Goal: Information Seeking & Learning: Learn about a topic

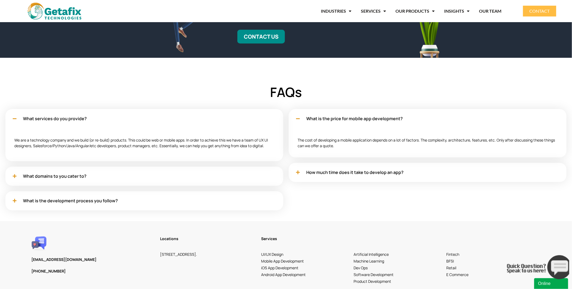
scroll to position [1740, 0]
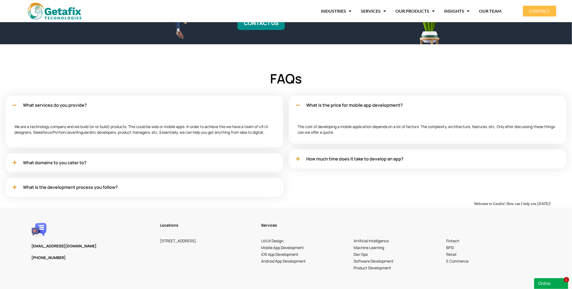
click at [220, 162] on div "What domains to you cater to?" at bounding box center [144, 162] width 278 height 19
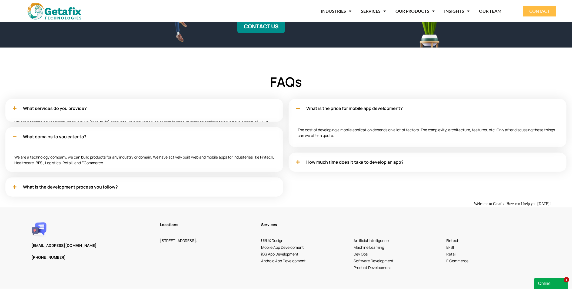
scroll to position [1736, 0]
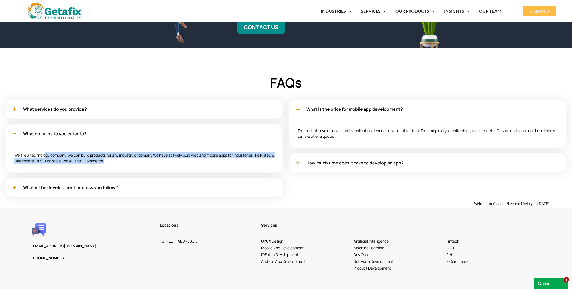
drag, startPoint x: 93, startPoint y: 155, endPoint x: 36, endPoint y: 155, distance: 57.3
click at [35, 152] on div "We are a technology company, we can build products for any industry or domain. …" at bounding box center [144, 157] width 278 height 29
click at [180, 158] on div "We are a technology company, we can build products for any industry or domain. …" at bounding box center [144, 157] width 278 height 29
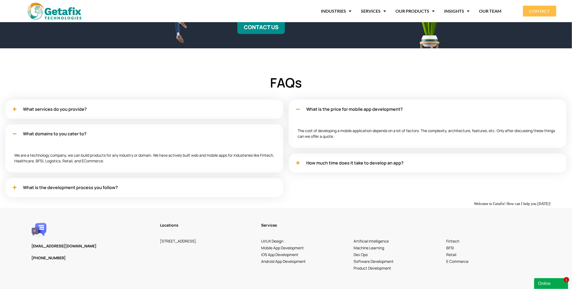
click at [312, 158] on div "How much time does it take to develop an app?" at bounding box center [428, 162] width 278 height 19
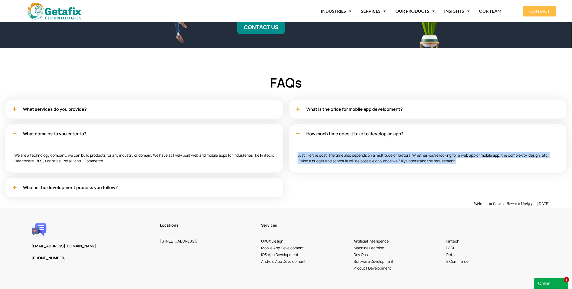
drag, startPoint x: 297, startPoint y: 151, endPoint x: 469, endPoint y: 159, distance: 172.3
click at [469, 159] on div "Just like the cost, the time also depends on a multitude of factors. Whether yo…" at bounding box center [428, 157] width 278 height 29
click at [470, 159] on div "Just like the cost, the time also depends on a multitude of factors. Whether yo…" at bounding box center [428, 157] width 278 height 29
drag, startPoint x: 470, startPoint y: 159, endPoint x: 320, endPoint y: 153, distance: 150.3
click at [322, 153] on div "Just like the cost, the time also depends on a multitude of factors. Whether yo…" at bounding box center [428, 157] width 278 height 29
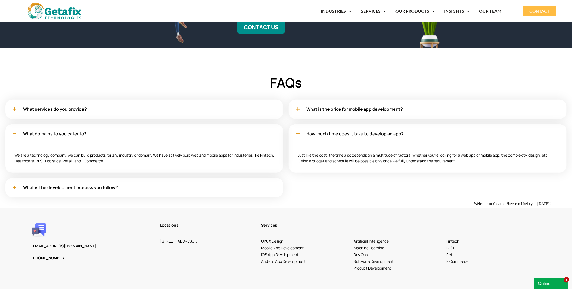
click at [315, 157] on div "Just like the cost, the time also depends on a multitude of factors. Whether yo…" at bounding box center [428, 157] width 278 height 29
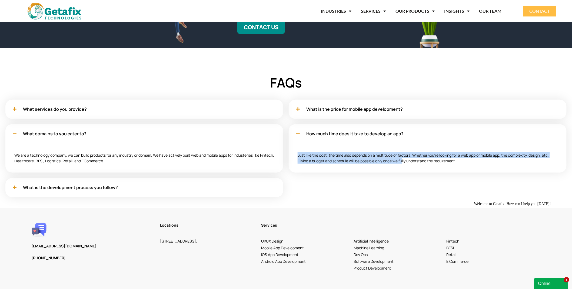
drag, startPoint x: 312, startPoint y: 159, endPoint x: 406, endPoint y: 159, distance: 94.0
click at [404, 159] on div "Just like the cost, the time also depends on a multitude of factors. Whether yo…" at bounding box center [428, 157] width 278 height 29
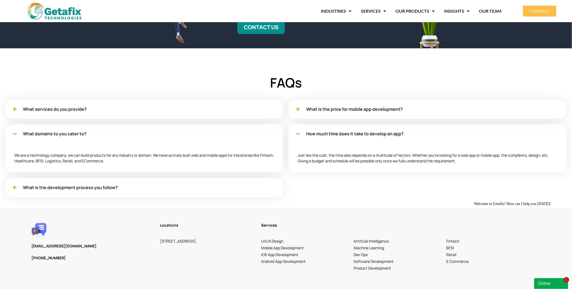
click at [445, 158] on div "Just like the cost, the time also depends on a multitude of factors. Whether yo…" at bounding box center [428, 157] width 278 height 29
click at [166, 187] on div "What is the development process you follow?" at bounding box center [144, 187] width 278 height 19
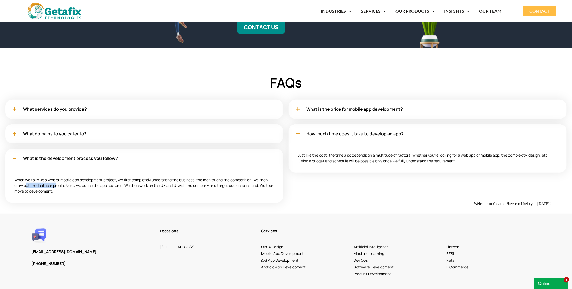
drag, startPoint x: 57, startPoint y: 187, endPoint x: 24, endPoint y: 181, distance: 33.9
click at [25, 182] on div "When we take up a web or mobile app development project, we first completely un…" at bounding box center [144, 185] width 278 height 35
click at [23, 177] on div "When we take up a web or mobile app development project, we first completely un…" at bounding box center [144, 185] width 278 height 35
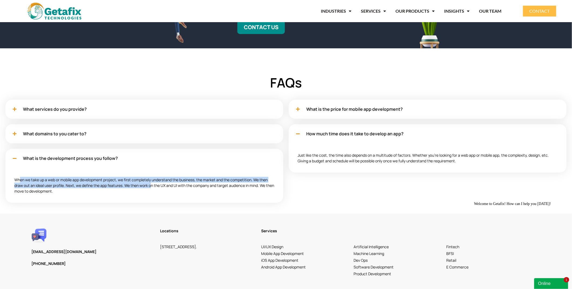
drag, startPoint x: 20, startPoint y: 176, endPoint x: 152, endPoint y: 185, distance: 132.4
click at [152, 185] on div "When we take up a web or mobile app development project, we first completely un…" at bounding box center [144, 185] width 278 height 35
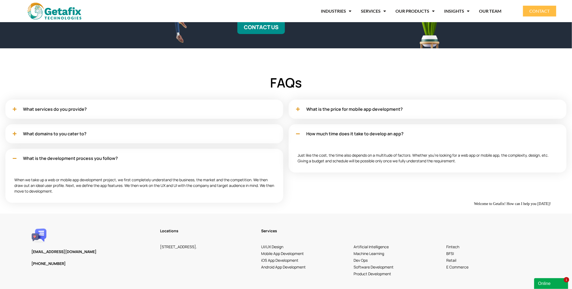
click at [88, 190] on div "When we take up a web or mobile app development project, we first completely un…" at bounding box center [144, 185] width 278 height 35
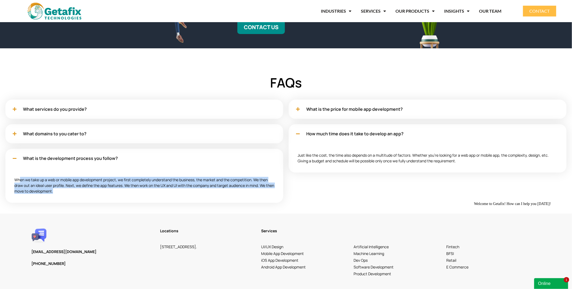
drag, startPoint x: 63, startPoint y: 193, endPoint x: 20, endPoint y: 178, distance: 45.7
click at [20, 178] on div "When we take up a web or mobile app development project, we first completely un…" at bounding box center [144, 185] width 278 height 35
click at [106, 187] on div "When we take up a web or mobile app development project, we first completely un…" at bounding box center [144, 185] width 278 height 35
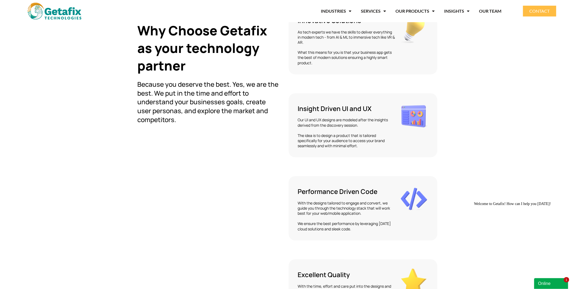
scroll to position [1135, 0]
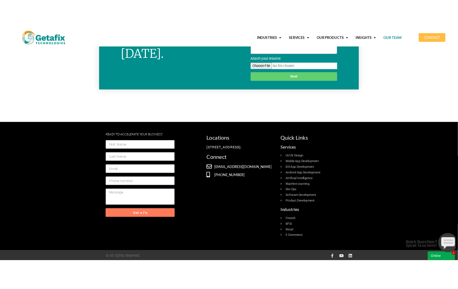
scroll to position [613, 0]
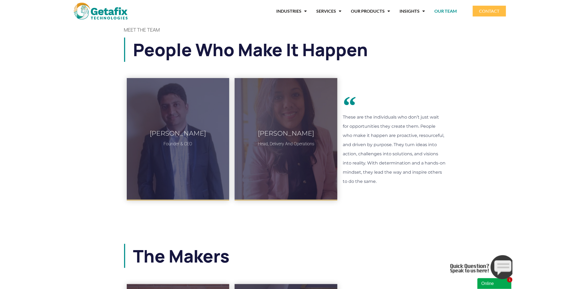
scroll to position [0, 0]
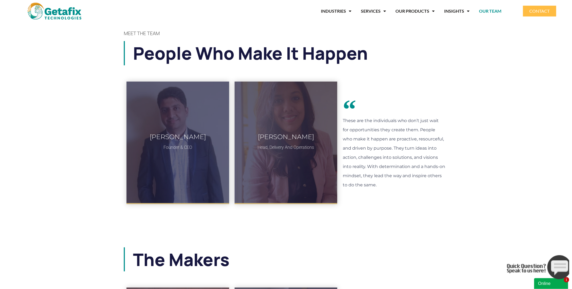
click at [68, 17] on img at bounding box center [55, 11] width 54 height 17
